Goal: Information Seeking & Learning: Learn about a topic

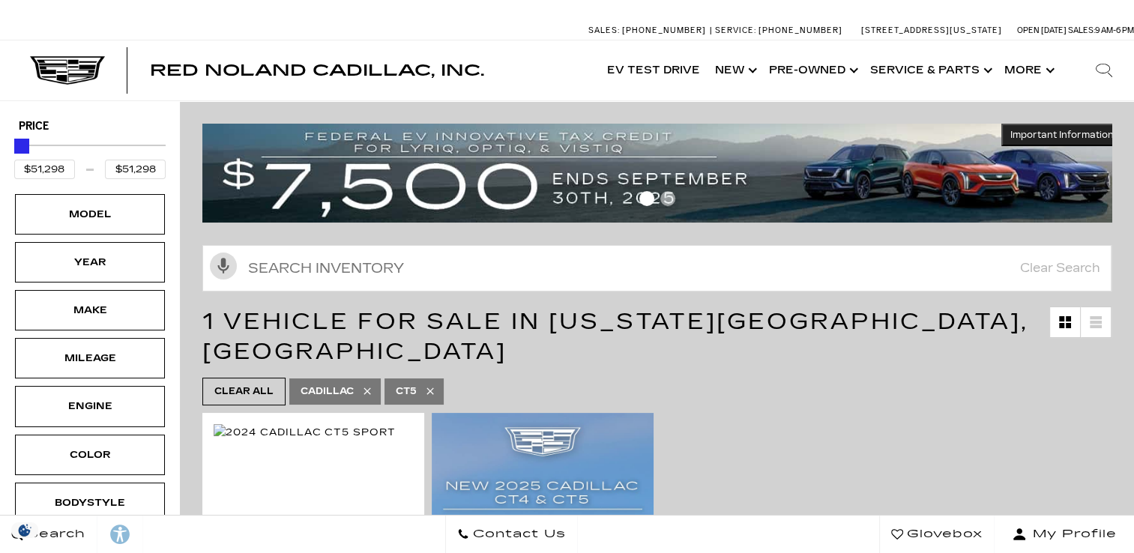
click at [561, 72] on div "Red Noland Cadillac, Inc. EV Test Drive Show New Cadillac Crossovers/SUVs XT4 X…" at bounding box center [567, 70] width 1134 height 60
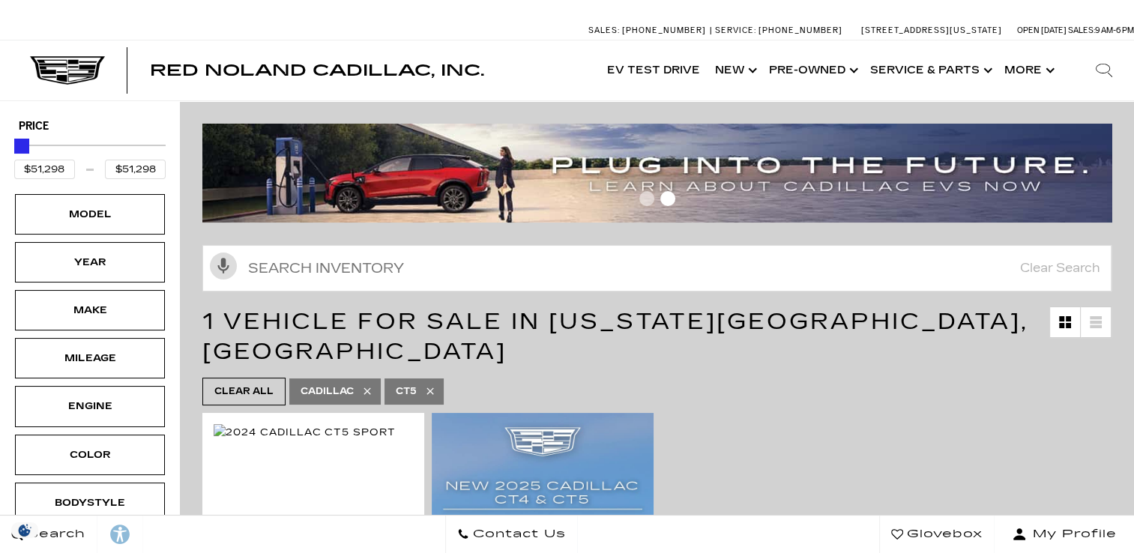
click at [740, 71] on link "Show New" at bounding box center [734, 70] width 54 height 60
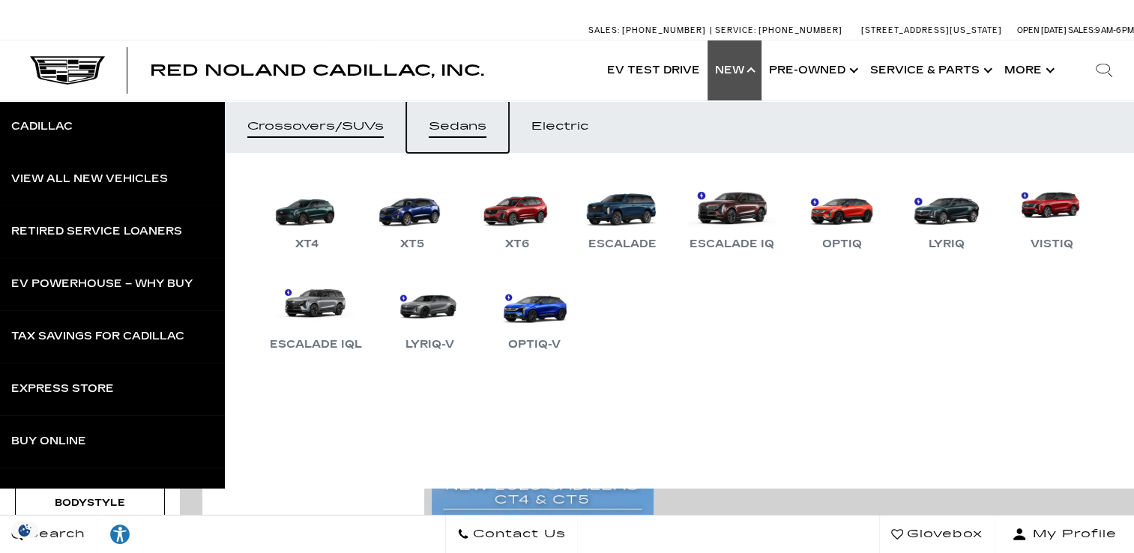
click at [468, 122] on div "Sedans" at bounding box center [458, 126] width 58 height 10
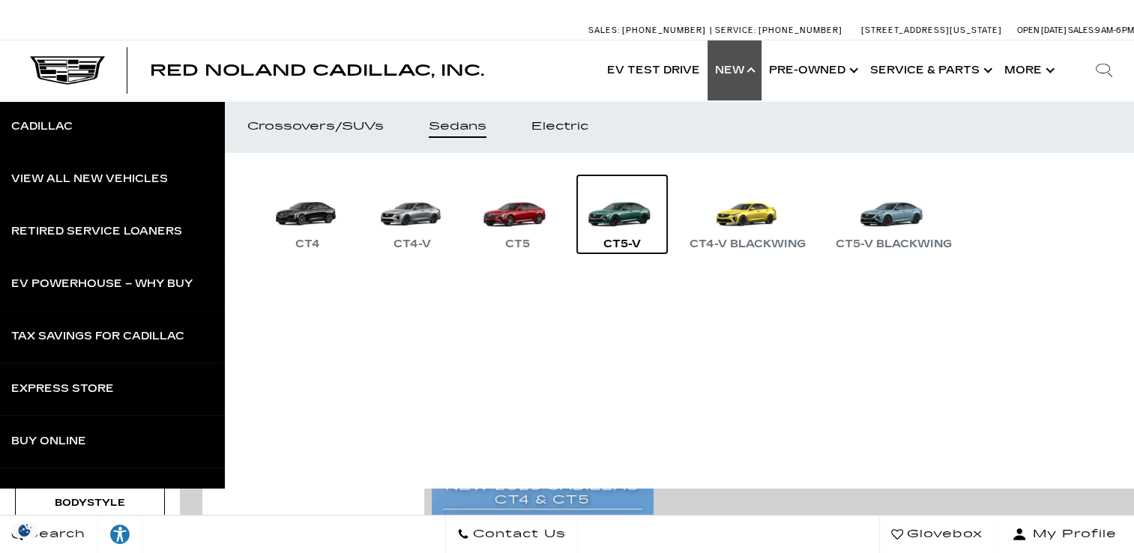
click at [616, 211] on link "CT5-V" at bounding box center [622, 214] width 90 height 78
